Goal: Use online tool/utility: Utilize a website feature to perform a specific function

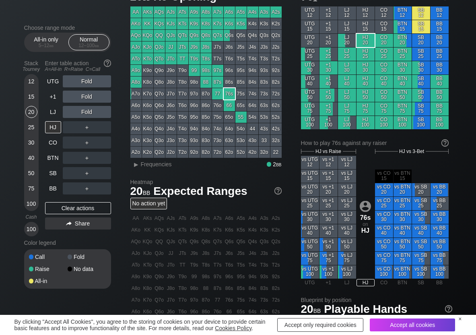
scroll to position [40, 0]
drag, startPoint x: 85, startPoint y: 160, endPoint x: 77, endPoint y: 176, distance: 18.2
click at [85, 160] on div "R ✕" at bounding box center [87, 158] width 16 height 12
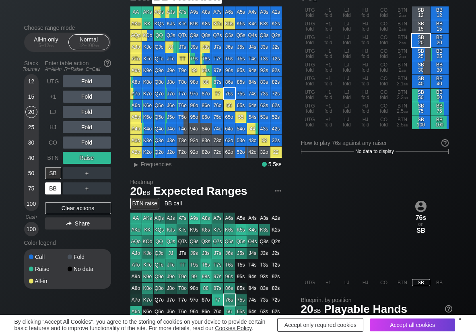
click at [54, 189] on div "BB" at bounding box center [53, 188] width 16 height 12
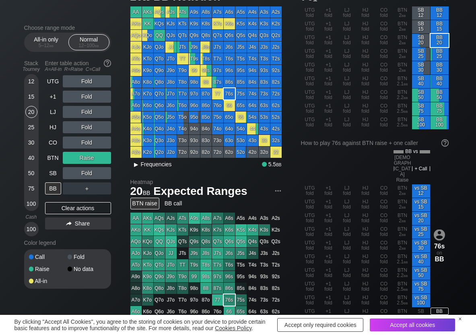
click at [156, 167] on span "Frequencies" at bounding box center [156, 164] width 31 height 6
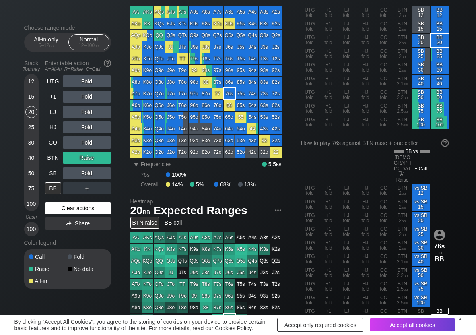
click at [87, 207] on div "Clear actions" at bounding box center [78, 208] width 66 height 12
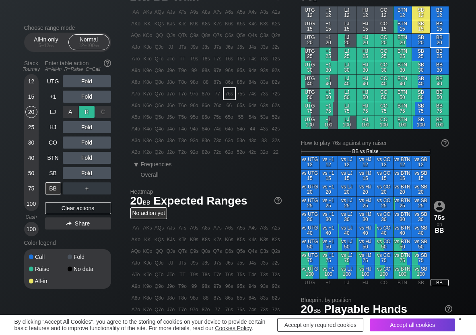
click at [86, 111] on div "R ✕" at bounding box center [87, 112] width 16 height 12
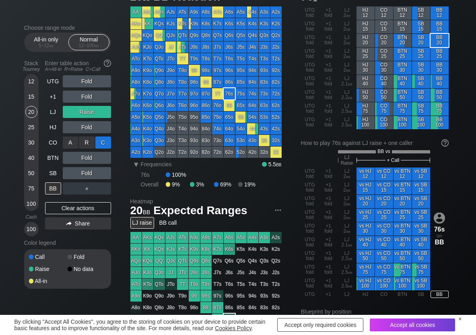
click at [105, 137] on div "C ✕" at bounding box center [103, 142] width 16 height 12
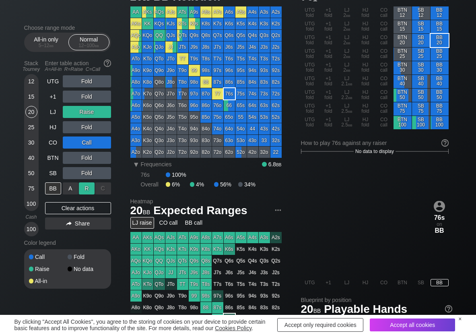
click at [88, 187] on div "R ✕" at bounding box center [87, 188] width 16 height 12
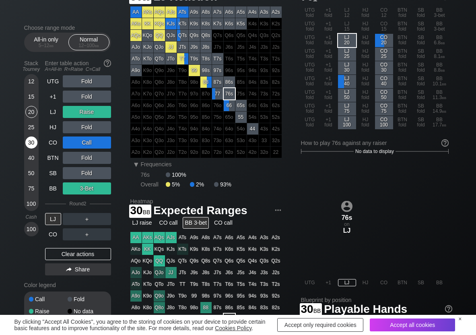
click at [28, 143] on div "30" at bounding box center [31, 142] width 12 height 12
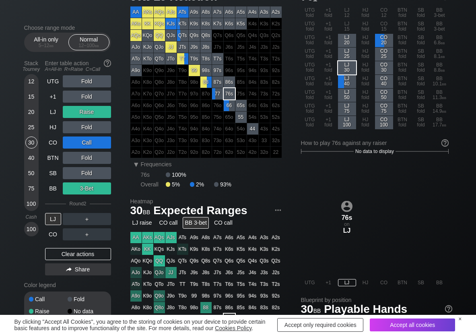
click at [54, 247] on div "UTG Fold +1 Fold LJ Raise HJ Fold CO Call BTN Fold SB Fold BB 3-Bet Round 2 LJ …" at bounding box center [78, 176] width 66 height 203
click at [54, 253] on div "Clear actions" at bounding box center [78, 254] width 66 height 12
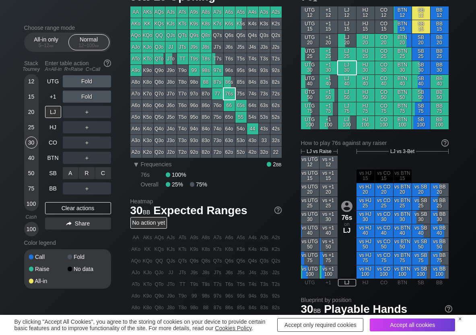
click at [107, 176] on div "C ✕" at bounding box center [103, 173] width 16 height 12
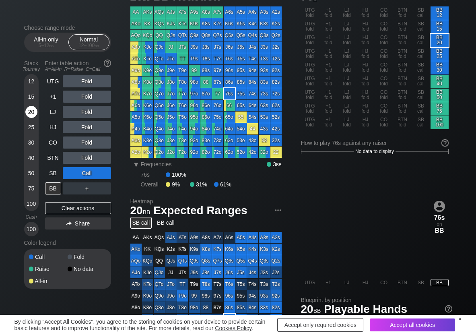
click at [31, 115] on div "20" at bounding box center [31, 112] width 12 height 12
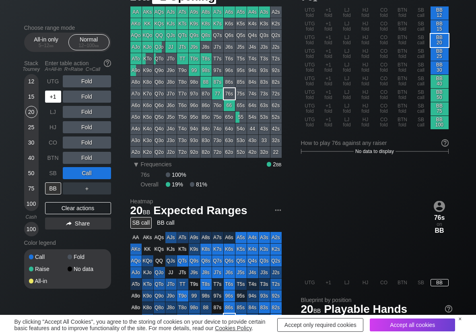
click at [48, 100] on div "+1" at bounding box center [53, 96] width 16 height 12
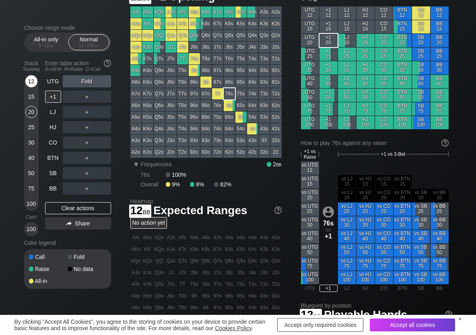
click at [28, 80] on div "12" at bounding box center [31, 81] width 12 height 12
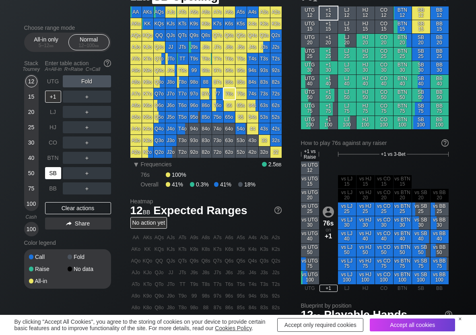
click at [54, 173] on div "SB" at bounding box center [53, 173] width 16 height 12
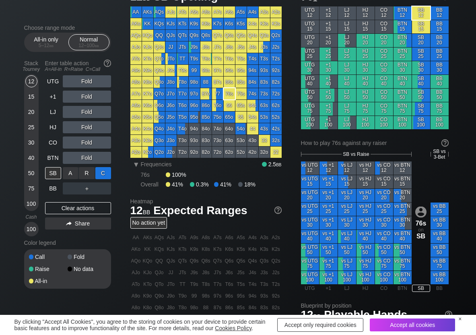
click at [105, 173] on div "C ✕" at bounding box center [103, 173] width 16 height 12
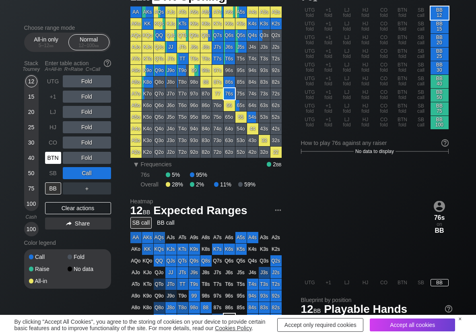
drag, startPoint x: 54, startPoint y: 160, endPoint x: 82, endPoint y: 158, distance: 27.8
click at [62, 160] on div "BTN" at bounding box center [54, 157] width 18 height 15
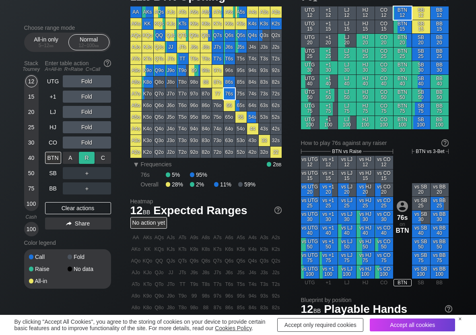
click at [86, 157] on div "R ✕" at bounding box center [87, 158] width 16 height 12
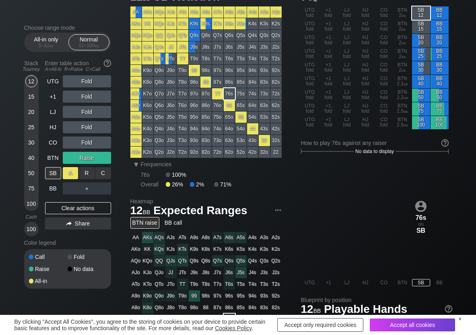
click at [69, 175] on div "A ✕" at bounding box center [71, 173] width 16 height 12
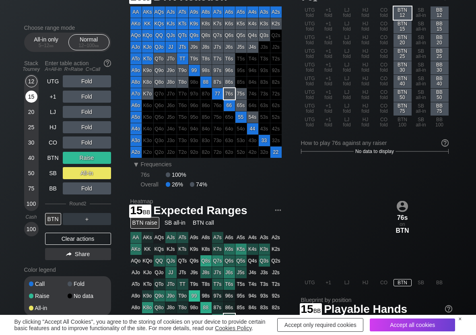
click at [34, 99] on div "15" at bounding box center [31, 96] width 12 height 12
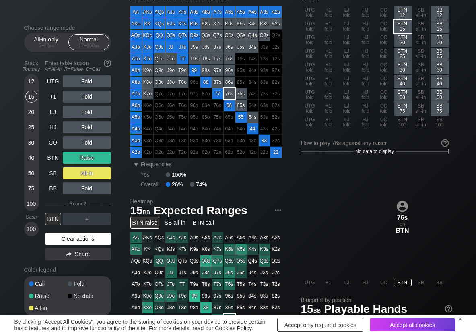
click at [59, 234] on div "Clear actions" at bounding box center [78, 238] width 66 height 12
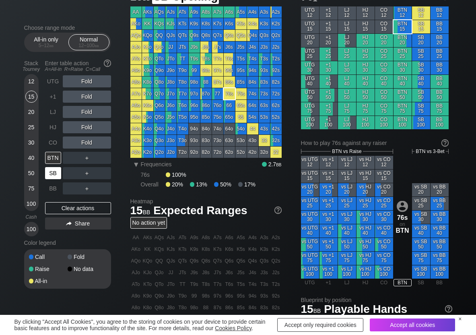
click at [54, 175] on div "SB" at bounding box center [53, 173] width 16 height 12
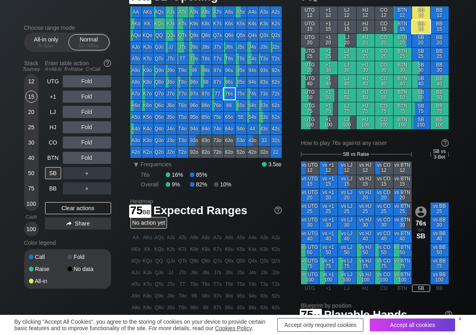
click at [33, 201] on div "100" at bounding box center [31, 203] width 12 height 12
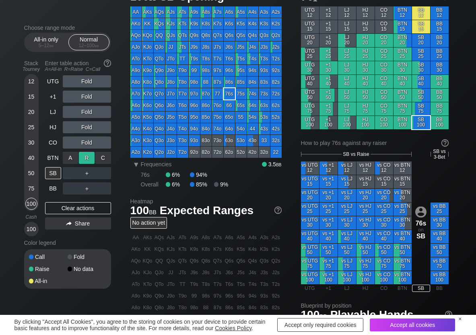
click at [86, 159] on div "R ✕" at bounding box center [87, 158] width 16 height 12
